Goal: Register for event/course

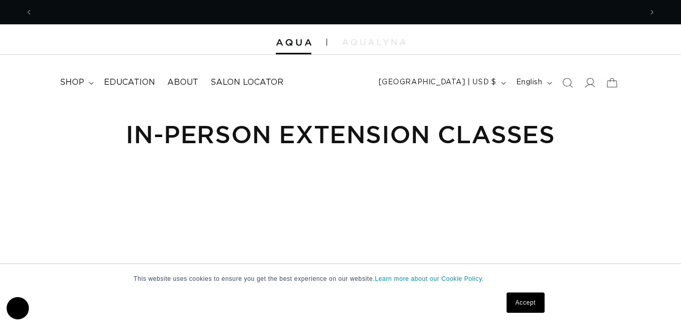
scroll to position [0, 1218]
click at [130, 84] on span "Education" at bounding box center [129, 82] width 51 height 11
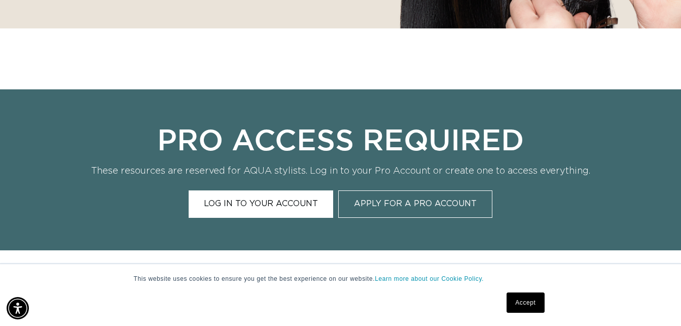
scroll to position [0, 1218]
click at [431, 208] on link "Apply for a Pro Account" at bounding box center [415, 203] width 154 height 27
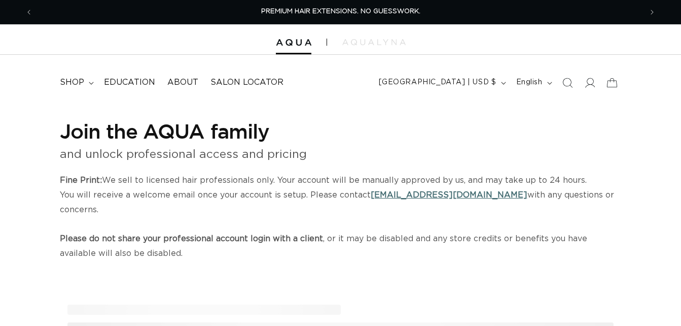
select select "US"
select select "[GEOGRAPHIC_DATA]"
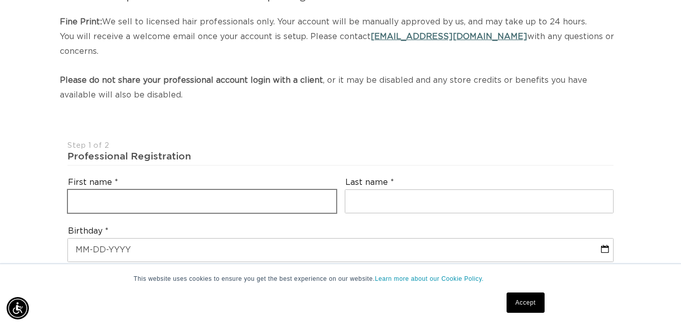
scroll to position [0, 1218]
click at [285, 190] on input "text" at bounding box center [202, 201] width 268 height 23
type input "Jeanette"
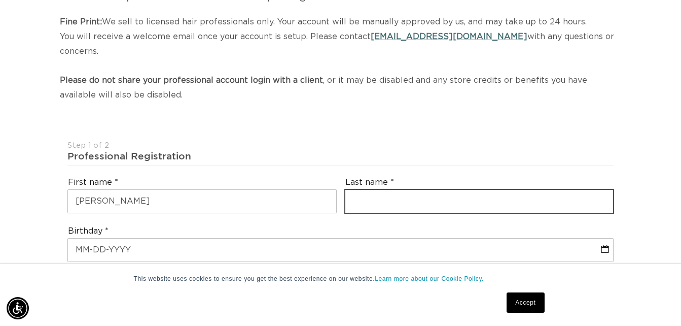
type input "Caballero"
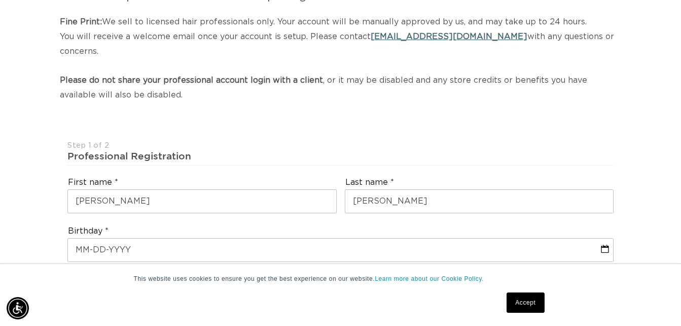
type input "clubje1@yahoo.com"
type input "+1 702 237 6331"
type input "94112"
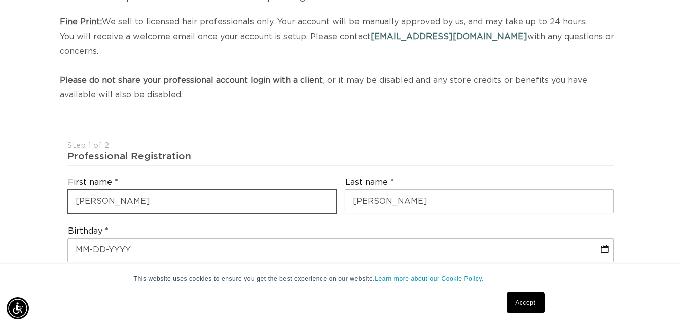
scroll to position [0, 609]
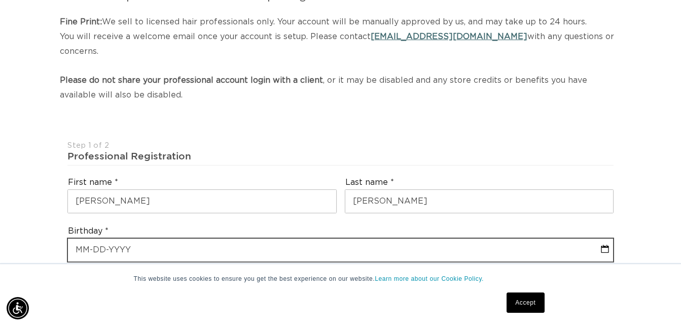
click at [242, 238] on input "text" at bounding box center [340, 249] width 545 height 23
select select "8"
select select "2025"
type input "0"
select select "8"
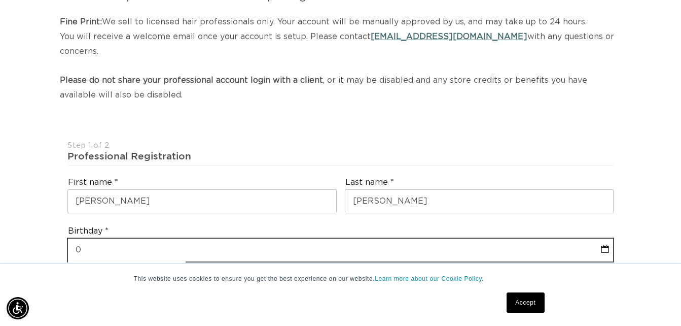
select select "2025"
type input "06"
select select "8"
select select "2025"
type input "06-17-1"
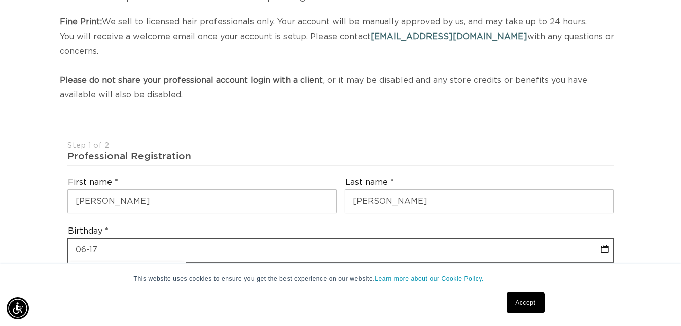
select select "8"
select select "2025"
type input "06-17-19"
select select "8"
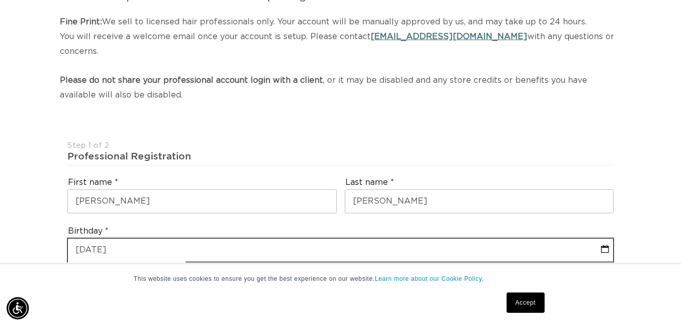
select select "2025"
type input "06-17-198"
select select "8"
select select "2025"
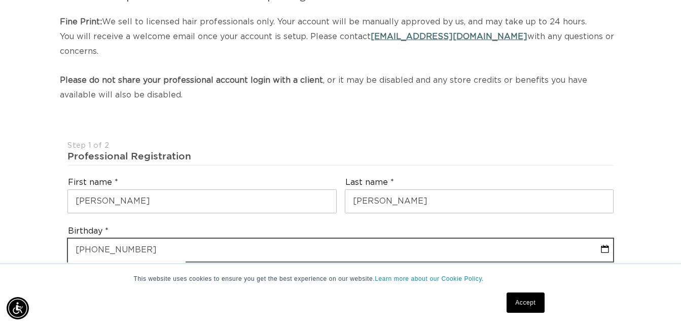
type input "06-17-1985"
select select "5"
select select "1985"
type input "06-17-1985"
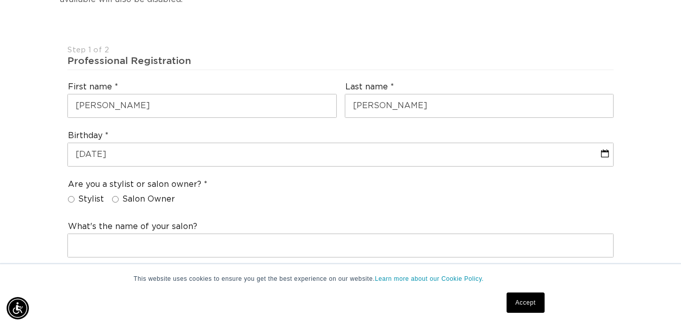
scroll to position [254, 0]
click at [72, 195] on input "Stylist" at bounding box center [71, 198] width 7 height 7
radio input "true"
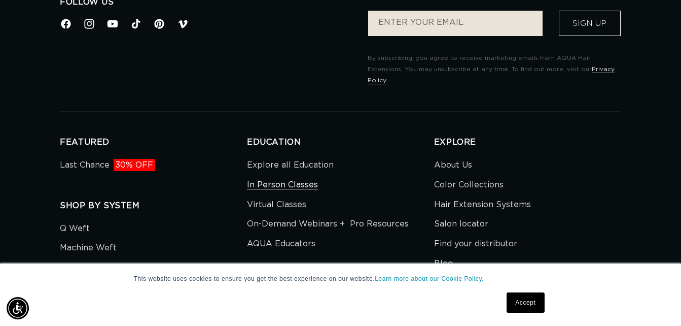
scroll to position [0, 609]
click at [306, 178] on link "In Person Classes" at bounding box center [282, 185] width 71 height 20
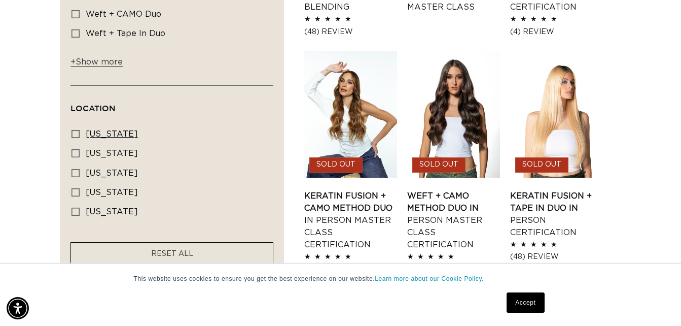
click at [79, 132] on icon at bounding box center [76, 134] width 8 height 8
click at [79, 132] on input "[US_STATE] [US_STATE] (1 product)" at bounding box center [76, 134] width 8 height 8
checkbox input "true"
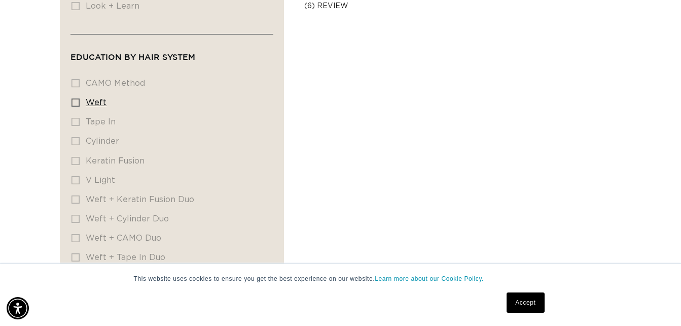
click at [79, 103] on icon at bounding box center [76, 102] width 8 height 8
click at [79, 103] on input "Weft Weft (1 product)" at bounding box center [76, 102] width 8 height 8
checkbox input "true"
click at [75, 122] on li "Tape In Tape In (0 products)" at bounding box center [169, 122] width 195 height 19
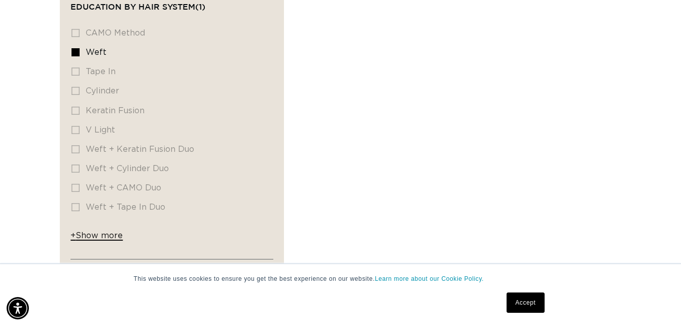
click at [107, 236] on span "+ Show more" at bounding box center [97, 235] width 52 height 8
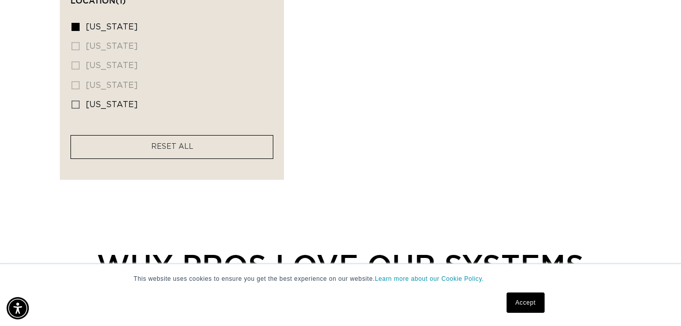
scroll to position [0, 609]
click at [200, 150] on facet-remove "RESET ALL" at bounding box center [172, 147] width 203 height 24
click at [174, 143] on span "RESET ALL" at bounding box center [172, 146] width 42 height 7
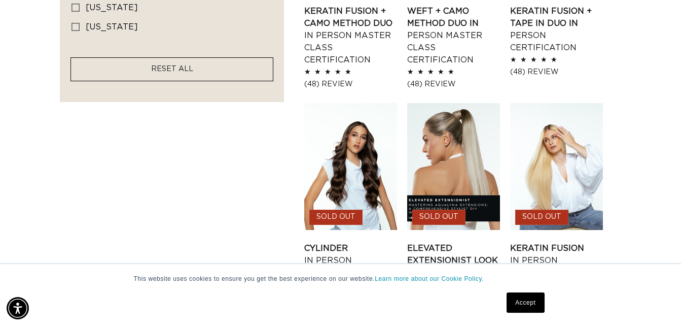
scroll to position [882, 0]
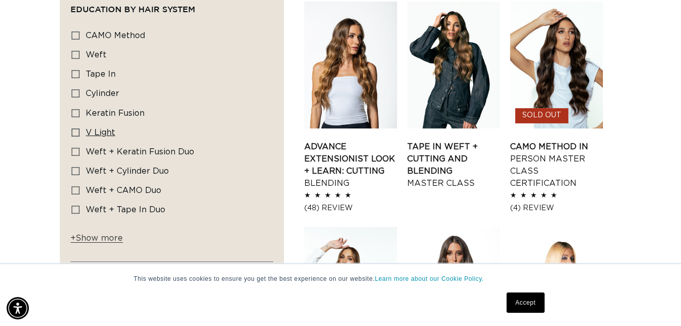
click at [78, 131] on icon at bounding box center [76, 132] width 8 height 8
click at [78, 131] on input "V Light V Light (1 product)" at bounding box center [76, 132] width 8 height 8
checkbox input "true"
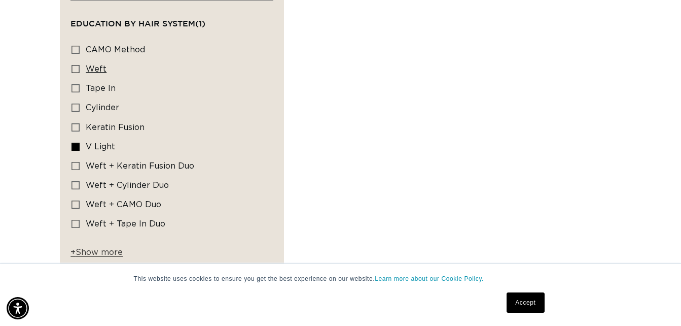
click at [76, 67] on icon at bounding box center [76, 69] width 8 height 8
click at [76, 67] on input "Weft Weft (1 product)" at bounding box center [76, 69] width 8 height 8
checkbox input "true"
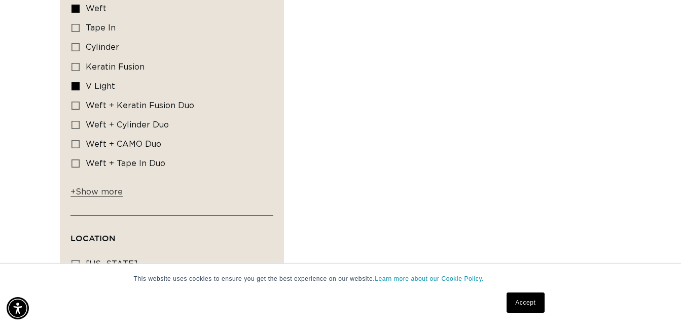
scroll to position [0, 1218]
click at [39, 143] on div "Filter: Availability (0) Availability In stock In stock (2 products) Out of sto…" at bounding box center [340, 67] width 681 height 698
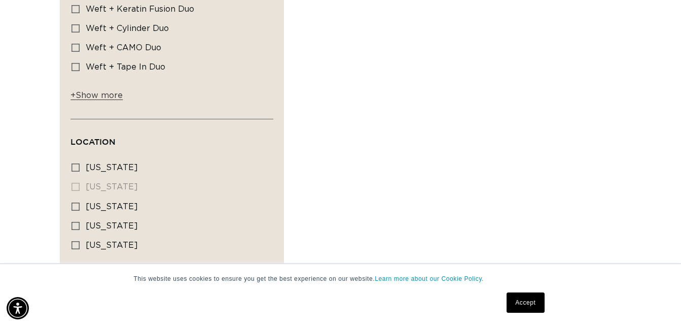
scroll to position [742, 0]
click at [79, 163] on rect at bounding box center [75, 166] width 7 height 7
click at [80, 163] on input "[US_STATE] [US_STATE] (1 product)" at bounding box center [76, 167] width 8 height 8
checkbox input "true"
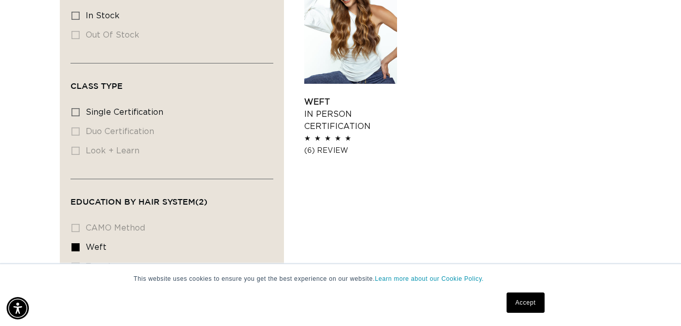
scroll to position [0, 609]
click at [78, 109] on rect at bounding box center [75, 112] width 7 height 7
click at [78, 108] on input "single certification single certification (1 product)" at bounding box center [76, 112] width 8 height 8
checkbox input "true"
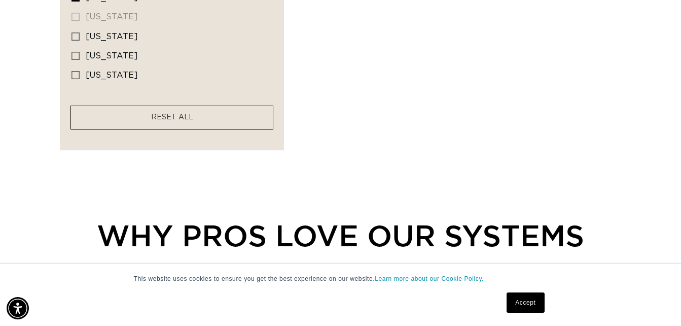
scroll to position [912, 0]
click at [539, 301] on link "Accept" at bounding box center [526, 302] width 38 height 20
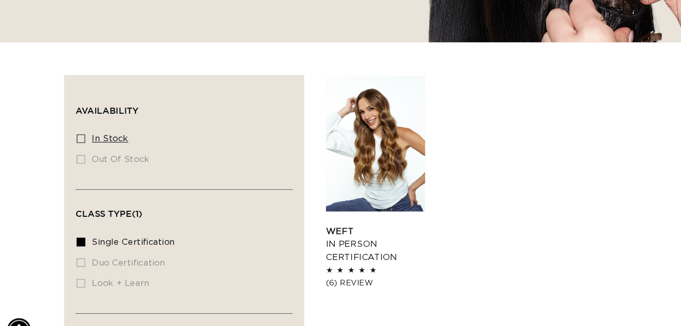
scroll to position [0, 1218]
click at [75, 134] on label "In stock In stock (1 product)" at bounding box center [169, 129] width 195 height 19
click at [75, 133] on input "In stock In stock (1 product)" at bounding box center [76, 129] width 8 height 8
checkbox input "true"
